Goal: Find contact information: Find contact information

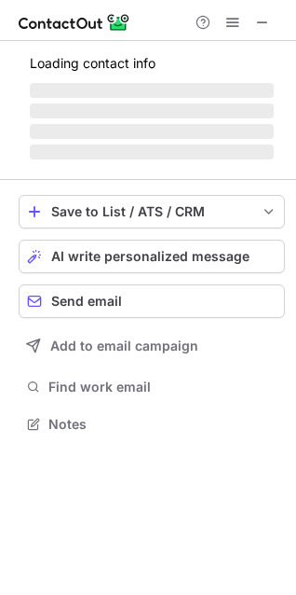
scroll to position [421, 296]
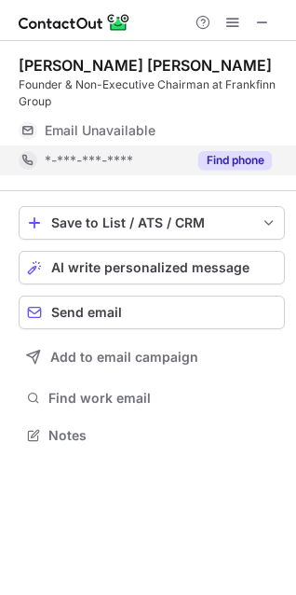
click at [227, 153] on button "Find phone" at bounding box center [236, 160] width 74 height 19
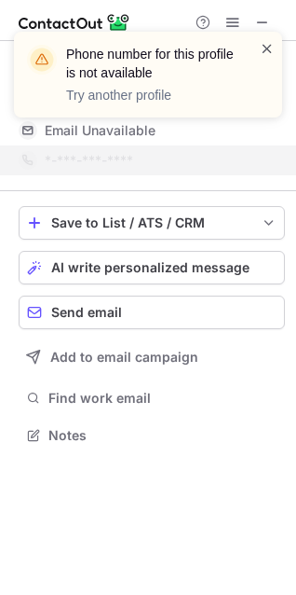
click at [268, 44] on span at bounding box center [267, 48] width 15 height 19
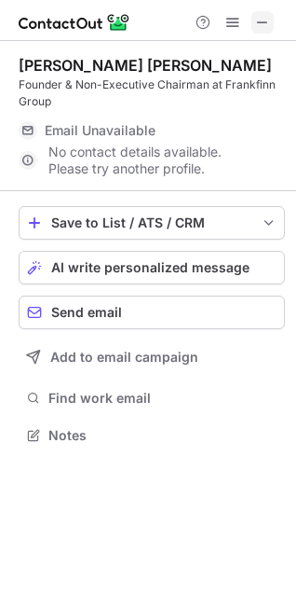
click at [270, 21] on span at bounding box center [262, 22] width 15 height 15
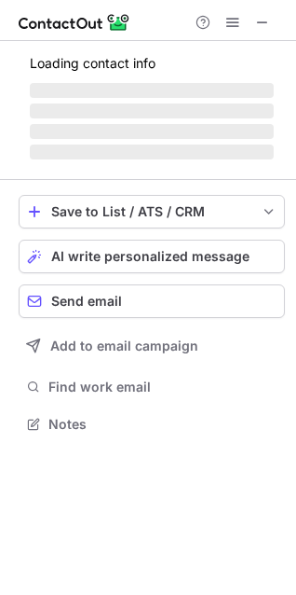
scroll to position [8, 8]
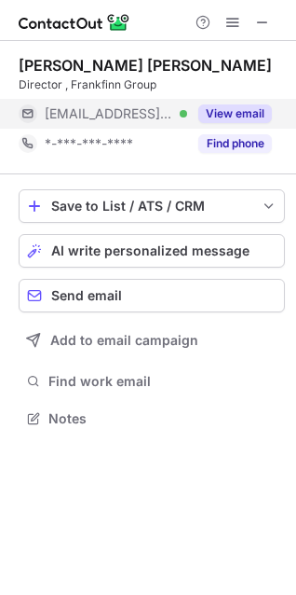
click at [238, 117] on button "View email" at bounding box center [236, 113] width 74 height 19
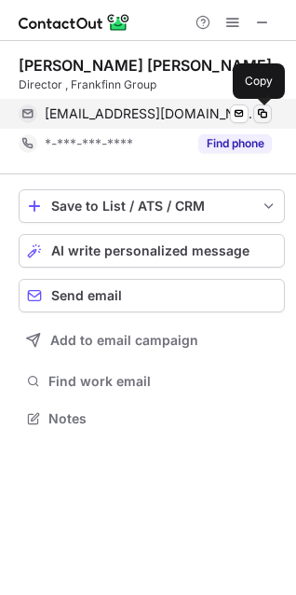
click at [260, 116] on span at bounding box center [262, 113] width 15 height 15
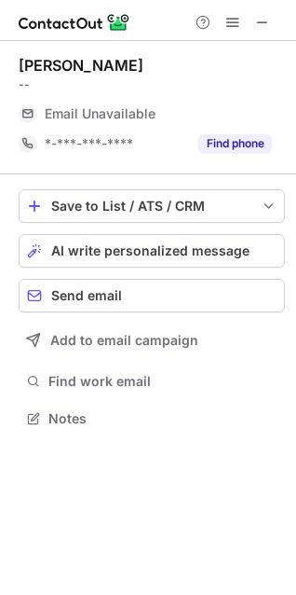
scroll to position [8, 8]
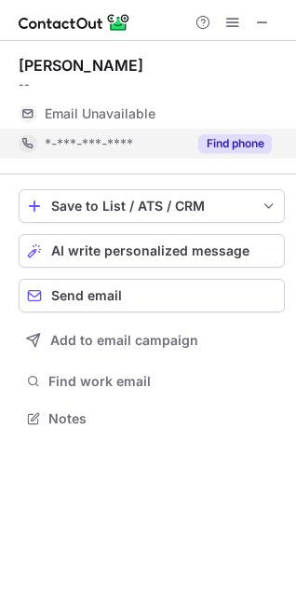
click at [212, 138] on button "Find phone" at bounding box center [236, 143] width 74 height 19
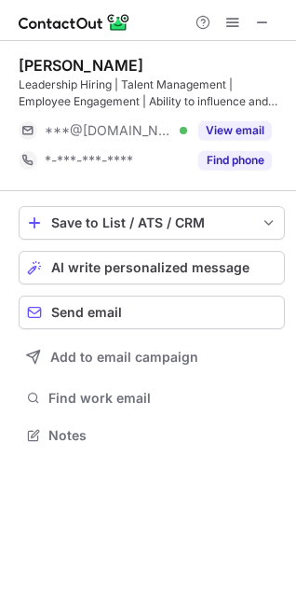
scroll to position [421, 296]
click at [264, 15] on span at bounding box center [262, 22] width 15 height 15
